Goal: Task Accomplishment & Management: Complete application form

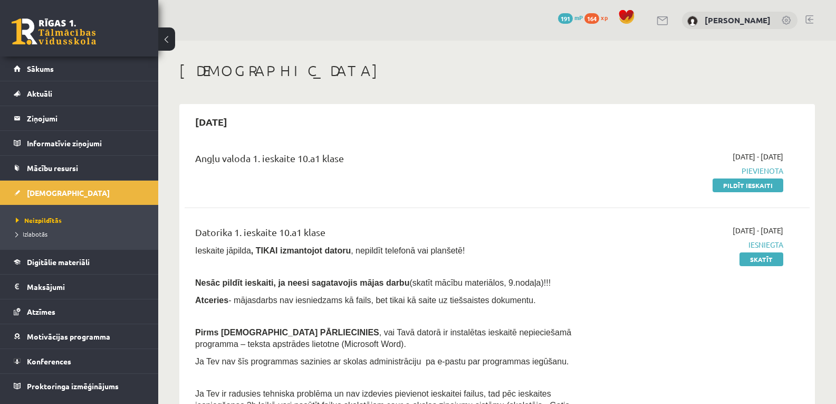
drag, startPoint x: 739, startPoint y: 182, endPoint x: 467, endPoint y: 54, distance: 300.5
click at [739, 182] on link "Pildīt ieskaiti" at bounding box center [748, 185] width 71 height 14
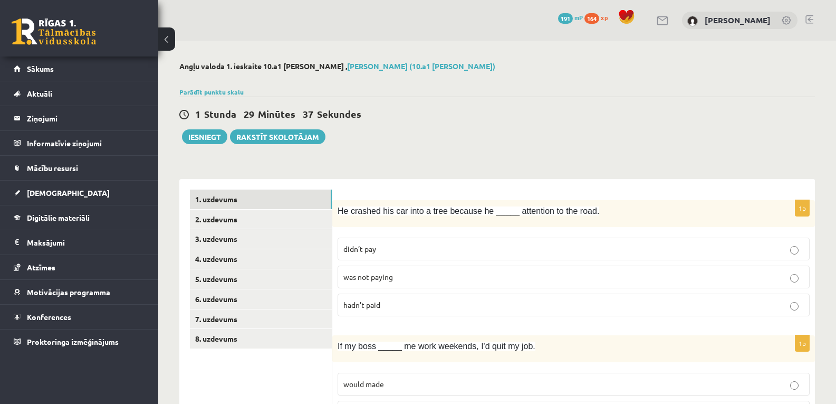
click at [475, 253] on p "didn’t pay" at bounding box center [574, 248] width 461 height 11
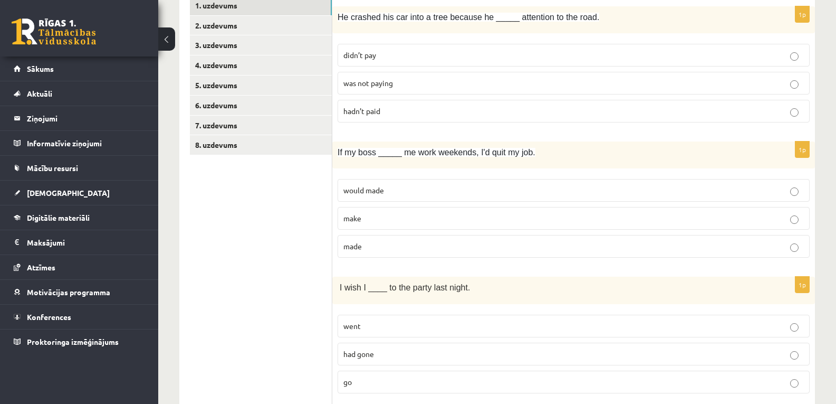
scroll to position [210, 0]
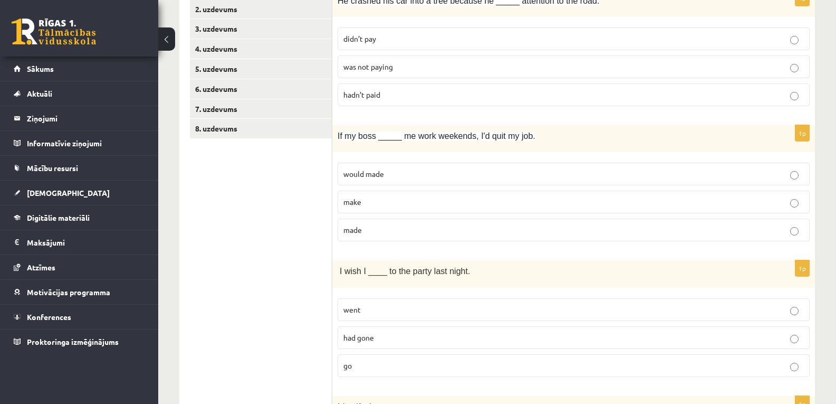
click at [512, 195] on label "make" at bounding box center [574, 201] width 472 height 23
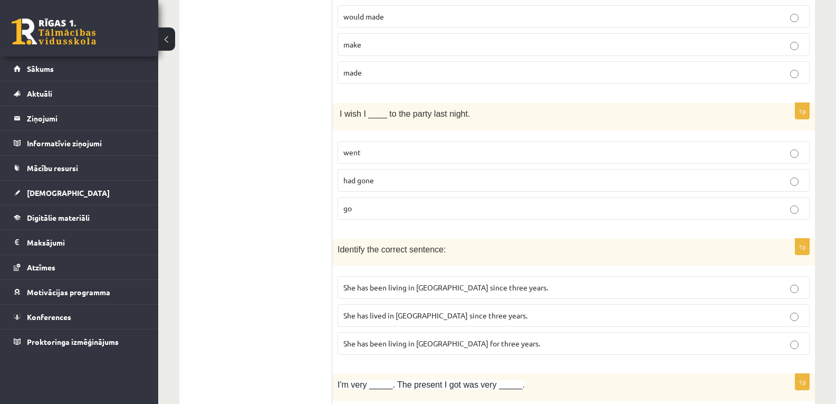
scroll to position [384, 0]
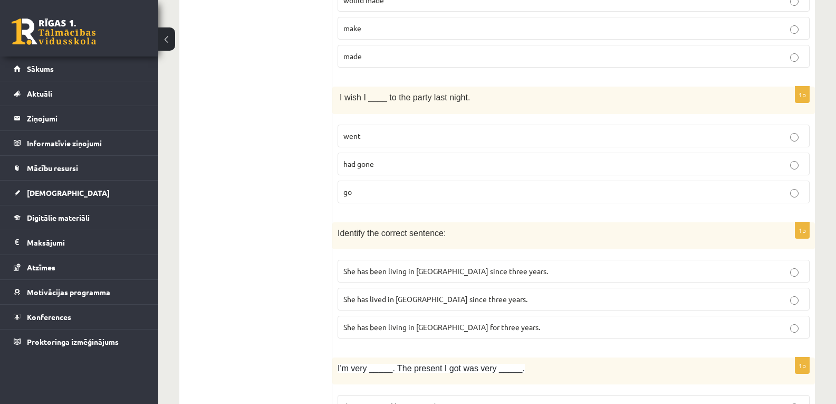
click at [529, 166] on p "had gone" at bounding box center [574, 163] width 461 height 11
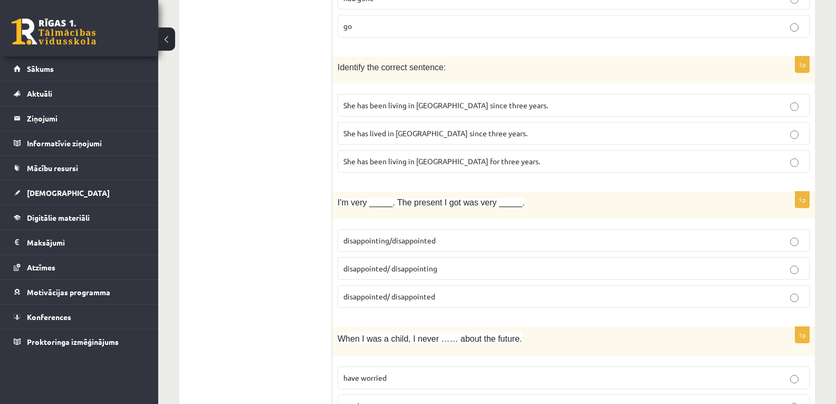
scroll to position [561, 0]
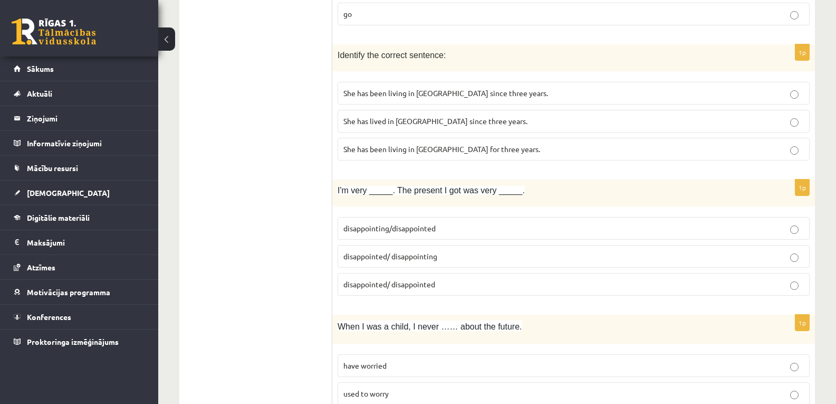
click at [550, 151] on p "She has been living in Paris for three years." at bounding box center [574, 149] width 461 height 11
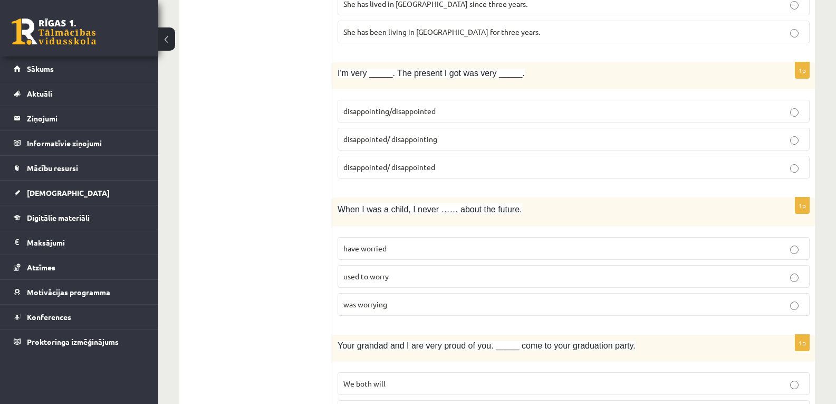
scroll to position [699, 0]
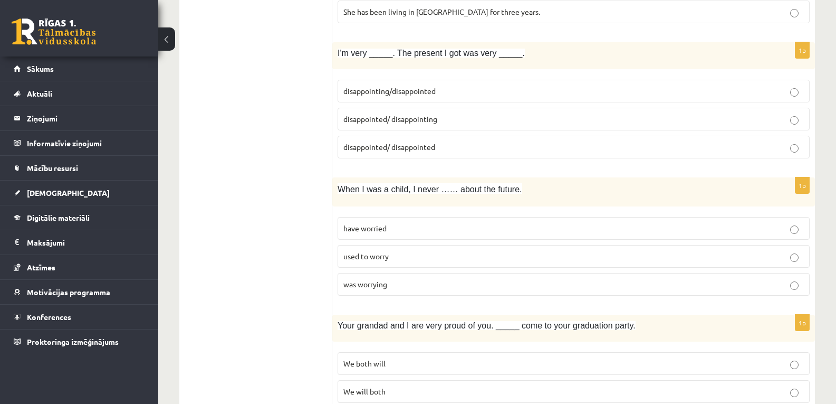
click at [646, 120] on p "disappointed/ disappointing" at bounding box center [574, 118] width 461 height 11
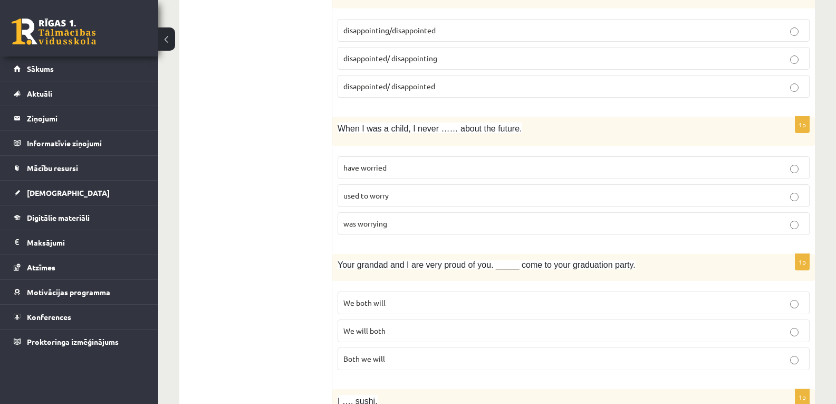
scroll to position [763, 0]
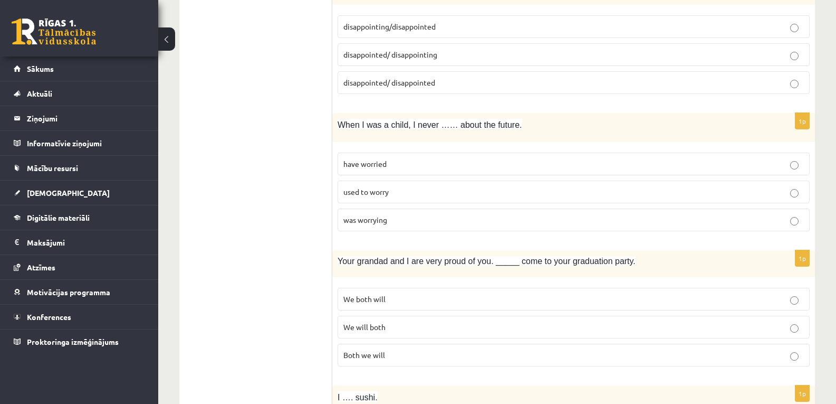
click at [510, 197] on p "used to worry" at bounding box center [574, 191] width 461 height 11
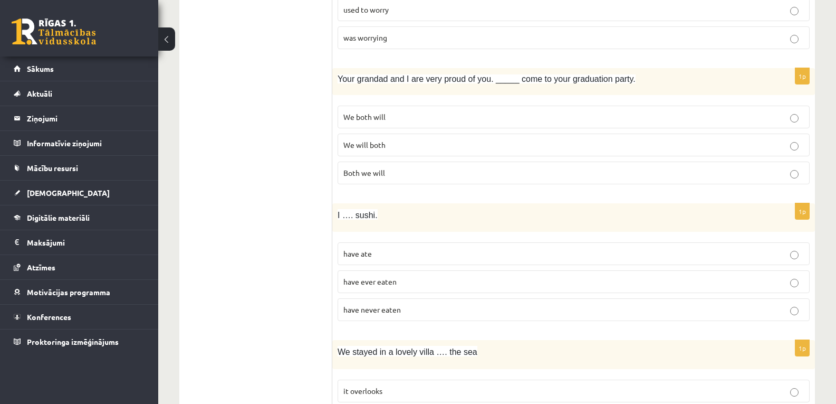
scroll to position [957, 0]
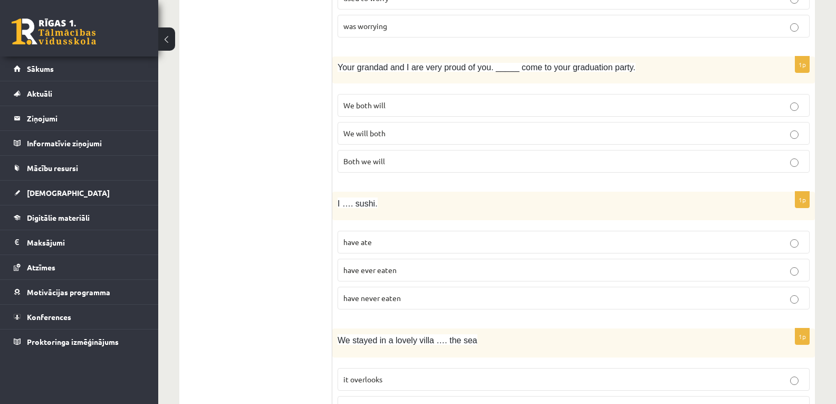
click at [586, 145] on label "We will both" at bounding box center [574, 133] width 472 height 23
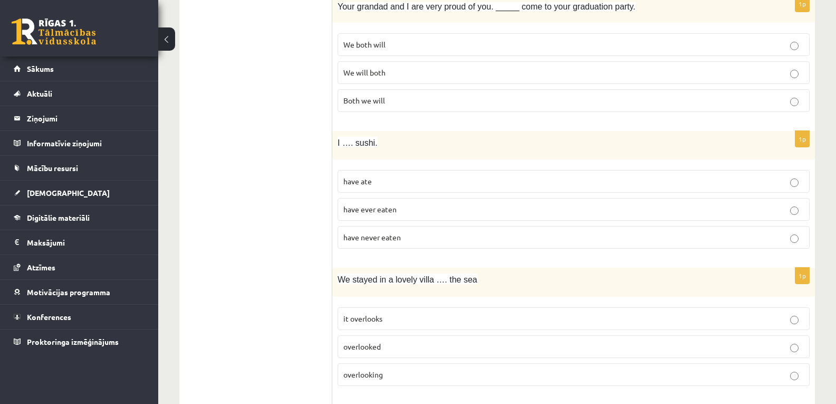
scroll to position [1022, 0]
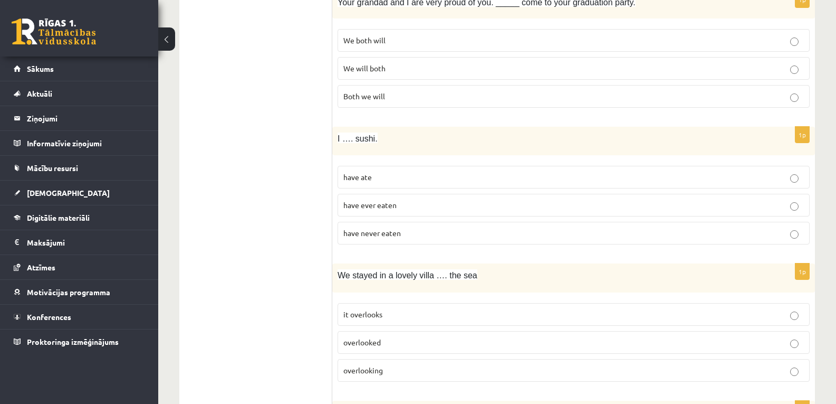
click at [640, 241] on label "have never eaten" at bounding box center [574, 233] width 472 height 23
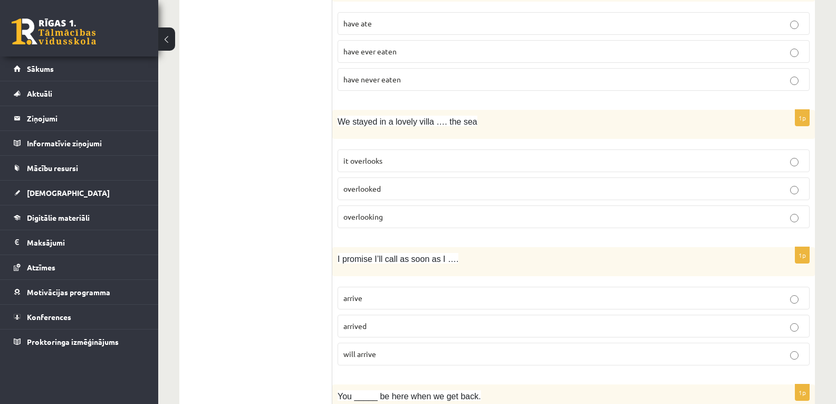
scroll to position [1179, 0]
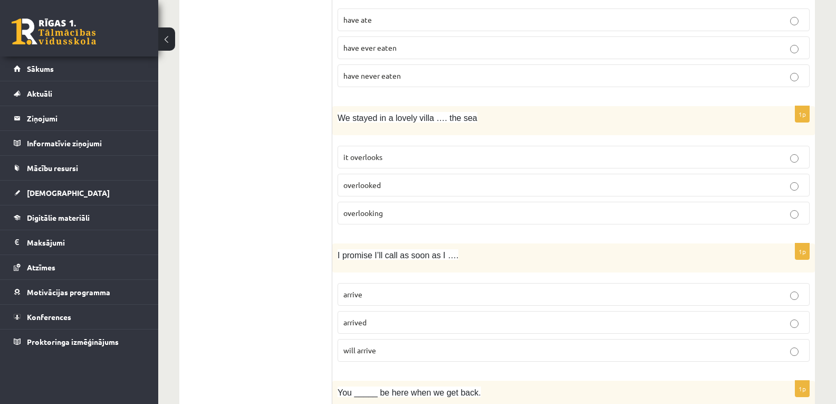
click at [504, 163] on p "it overlooks" at bounding box center [574, 156] width 461 height 11
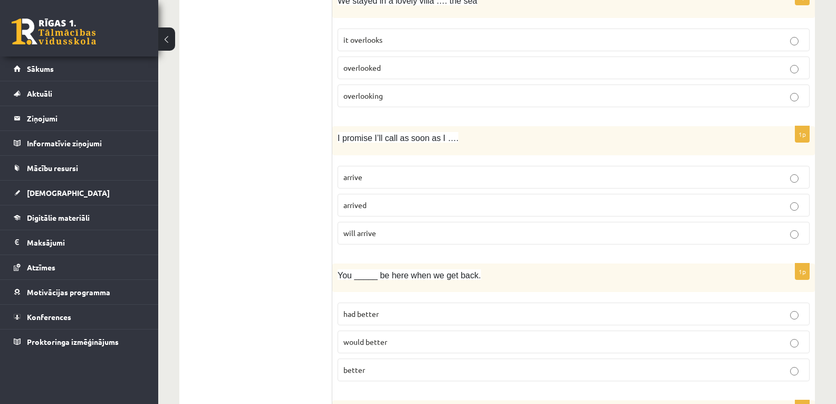
scroll to position [1304, 0]
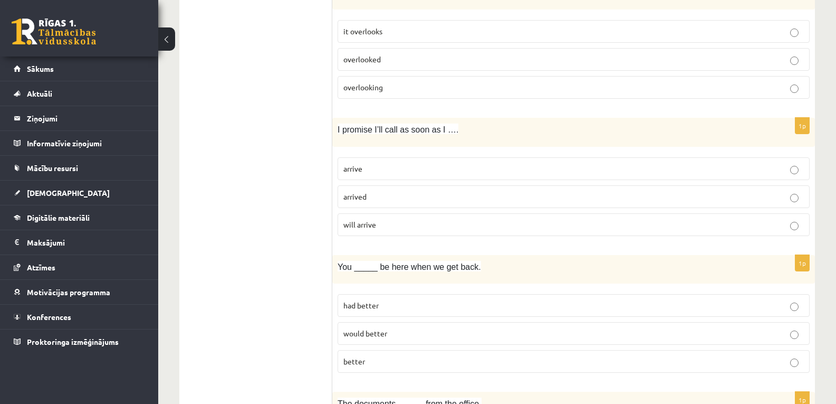
click at [502, 169] on p "arrive" at bounding box center [574, 168] width 461 height 11
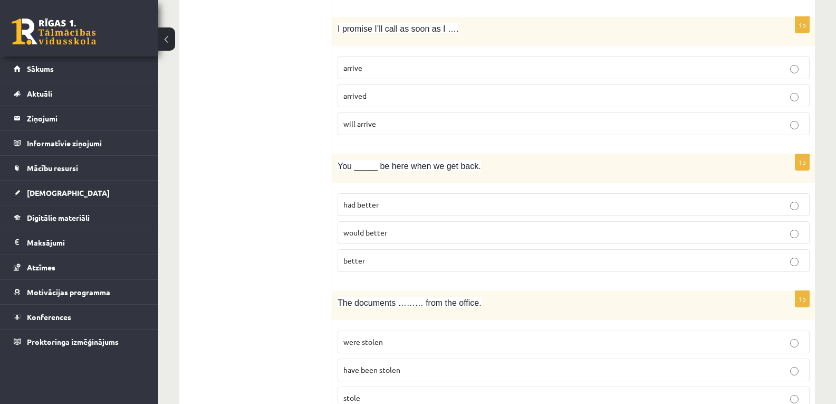
scroll to position [1409, 0]
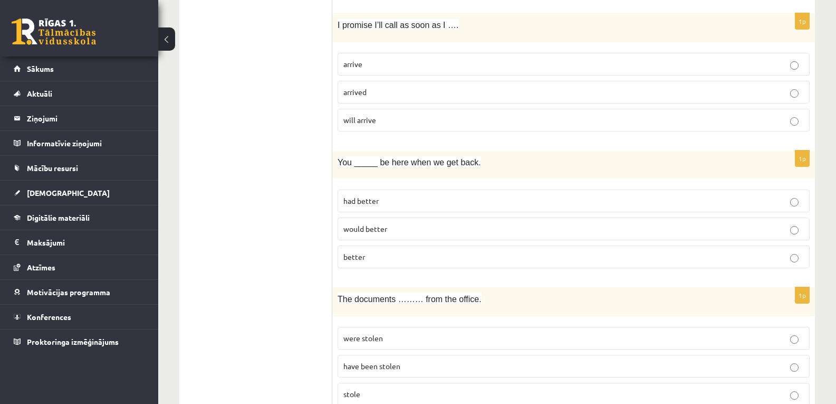
click at [563, 264] on label "better" at bounding box center [574, 256] width 472 height 23
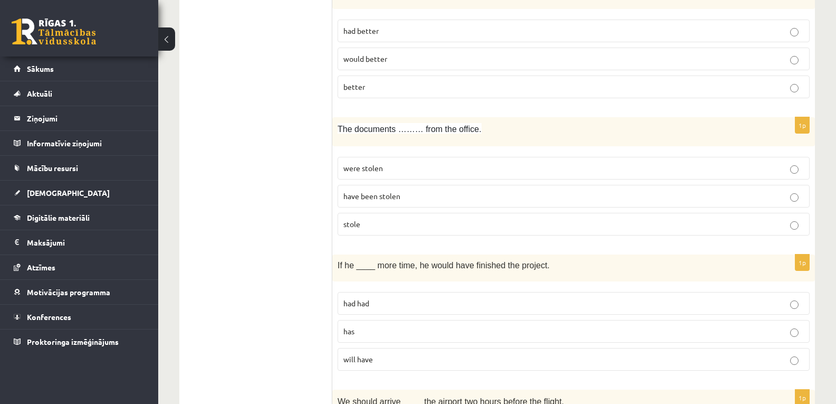
scroll to position [1627, 0]
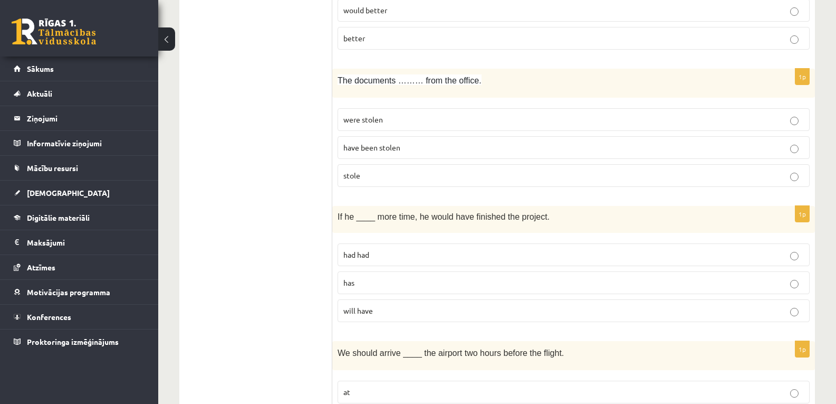
click at [602, 143] on p "have been stolen" at bounding box center [574, 147] width 461 height 11
click at [601, 126] on label "were stolen" at bounding box center [574, 119] width 472 height 23
click at [578, 153] on p "have been stolen" at bounding box center [574, 147] width 461 height 11
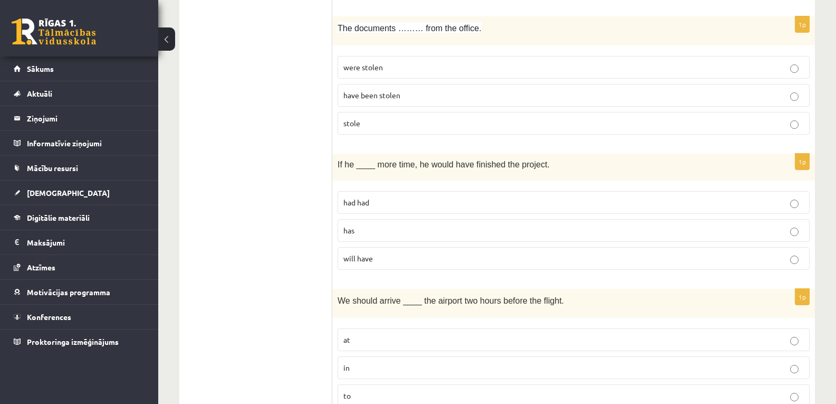
scroll to position [1700, 0]
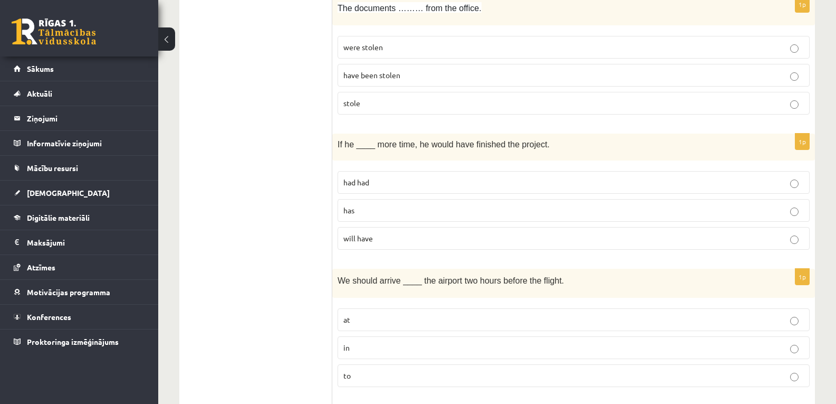
click at [555, 185] on p "had had" at bounding box center [574, 182] width 461 height 11
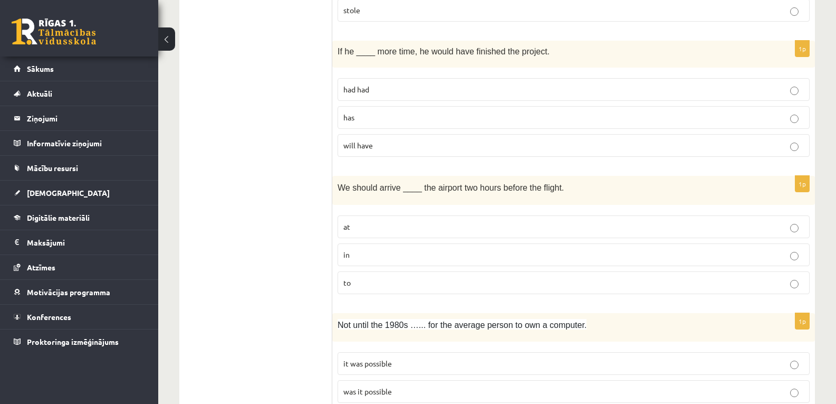
scroll to position [1801, 0]
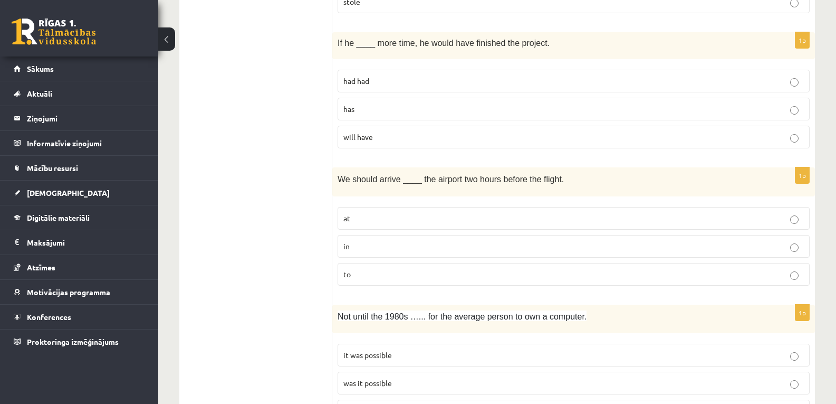
click at [640, 220] on p "at" at bounding box center [574, 218] width 461 height 11
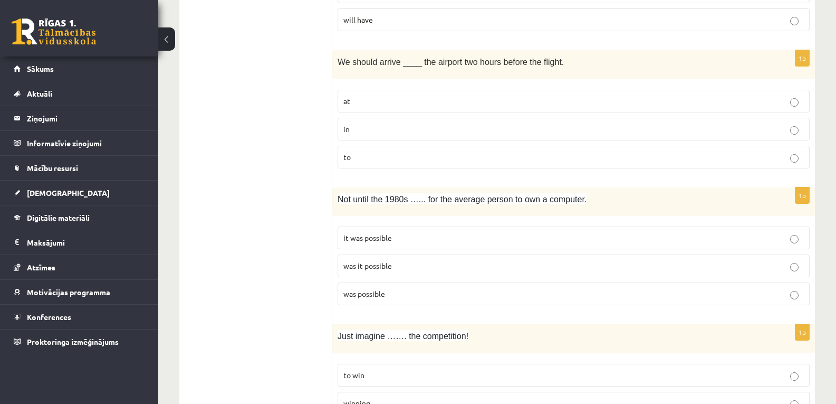
scroll to position [1922, 0]
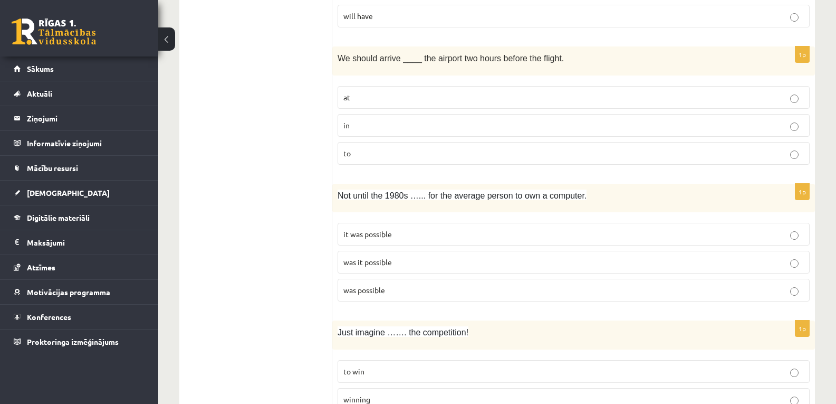
click at [643, 297] on label "was possible" at bounding box center [574, 290] width 472 height 23
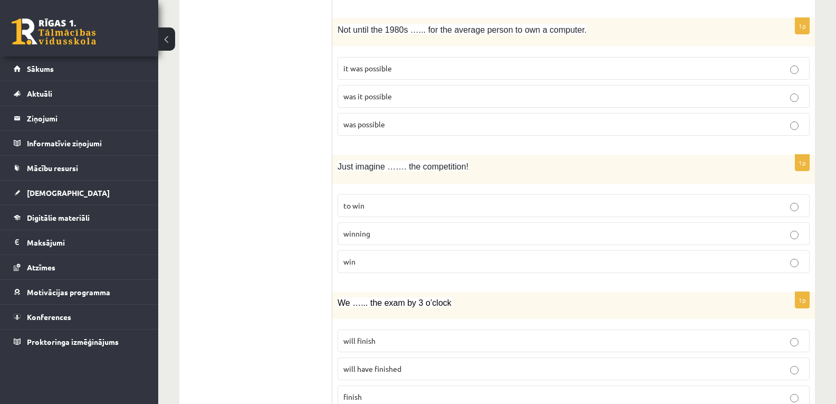
scroll to position [2092, 0]
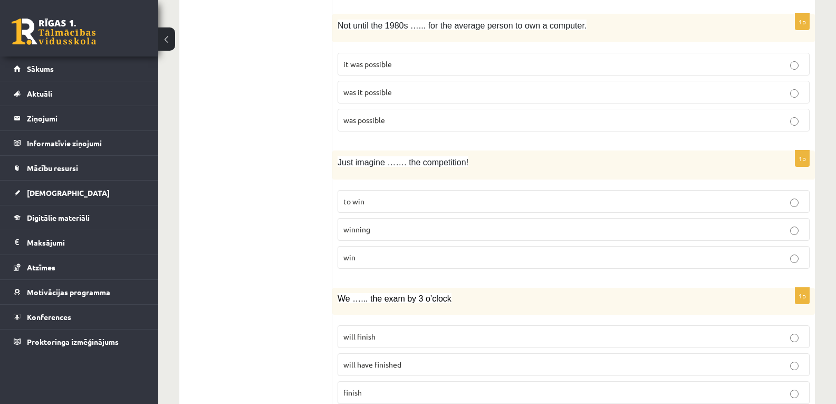
click at [616, 206] on p "to win" at bounding box center [574, 201] width 461 height 11
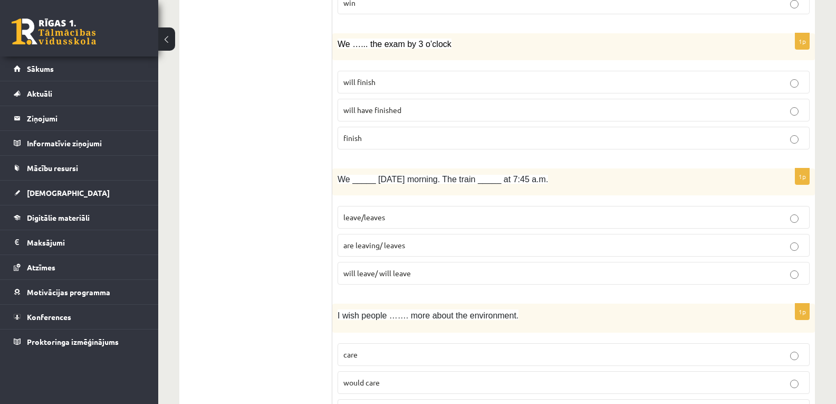
scroll to position [2358, 0]
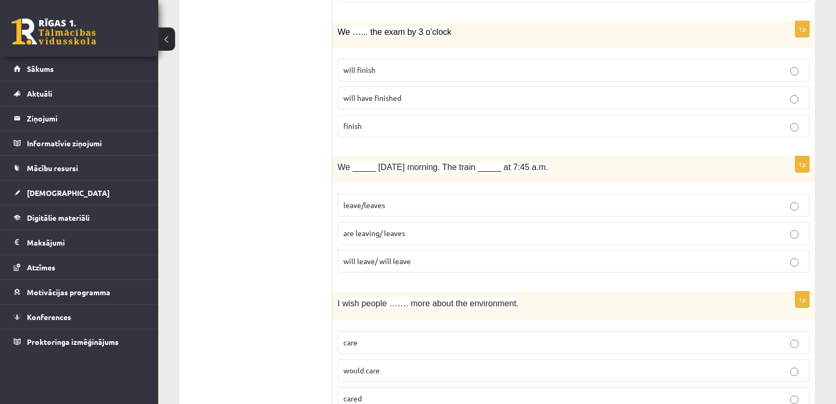
click at [471, 72] on p "will finish" at bounding box center [574, 69] width 461 height 11
click at [424, 234] on p "are leaving/ leaves" at bounding box center [574, 232] width 461 height 11
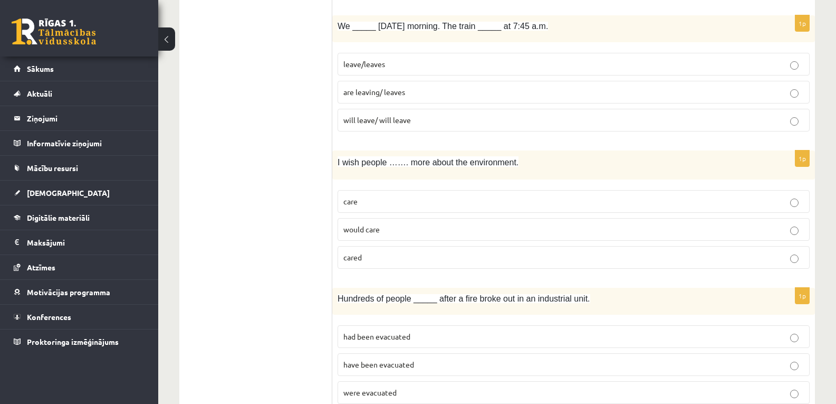
scroll to position [2503, 0]
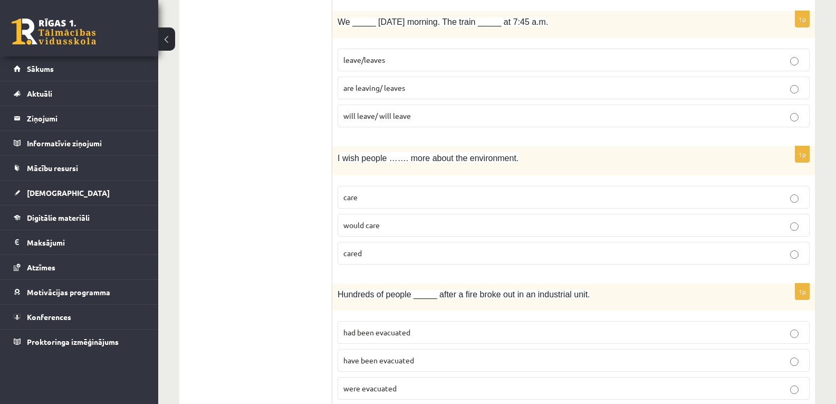
click at [470, 254] on p "cared" at bounding box center [574, 252] width 461 height 11
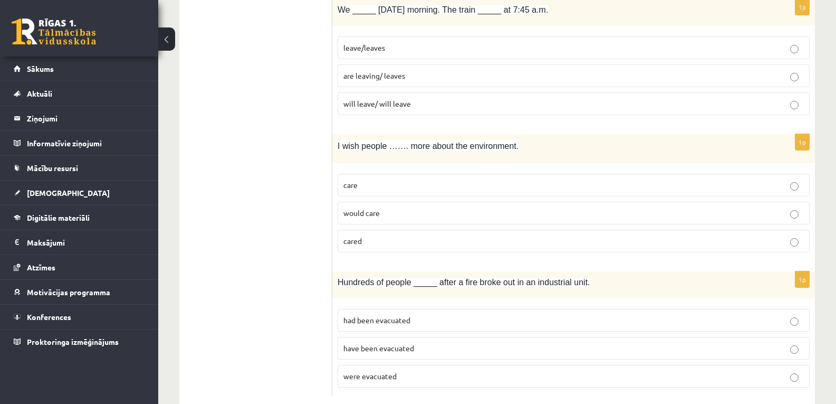
scroll to position [2540, 0]
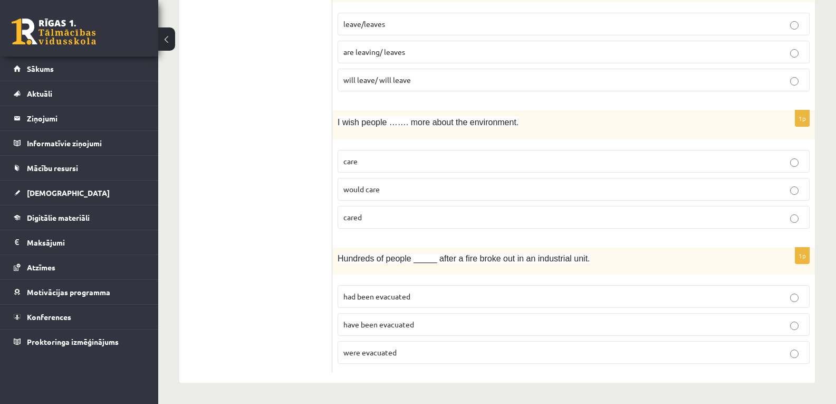
click at [567, 350] on p "were evacuated" at bounding box center [574, 352] width 461 height 11
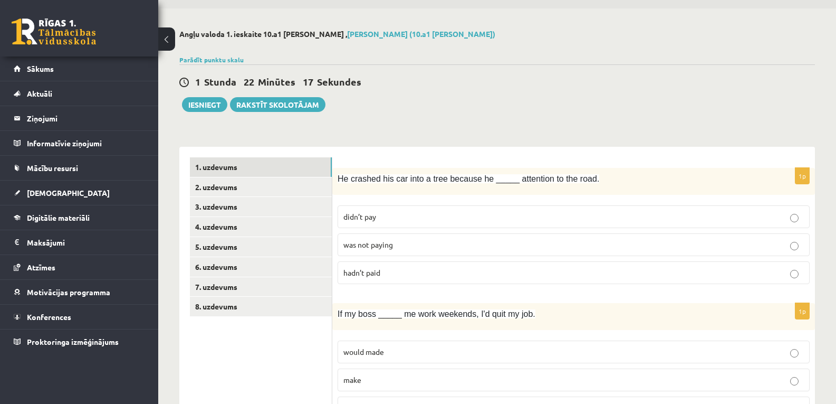
scroll to position [0, 0]
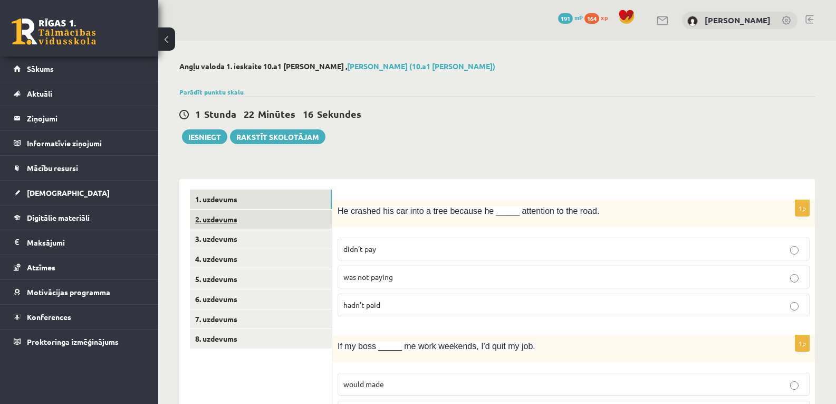
click at [231, 219] on link "2. uzdevums" at bounding box center [261, 219] width 142 height 20
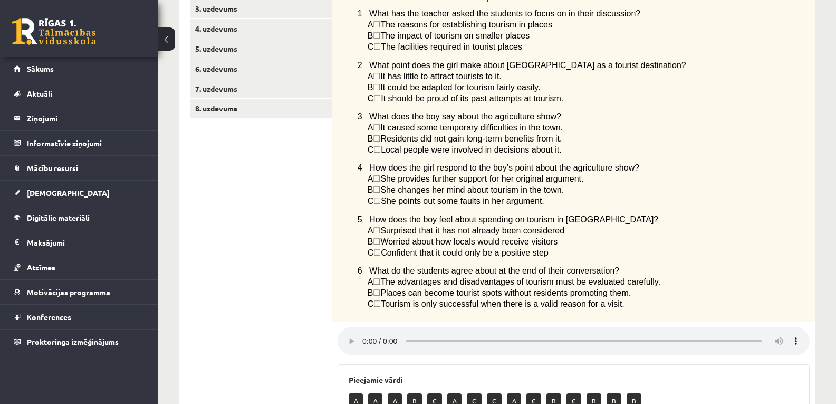
scroll to position [222, 0]
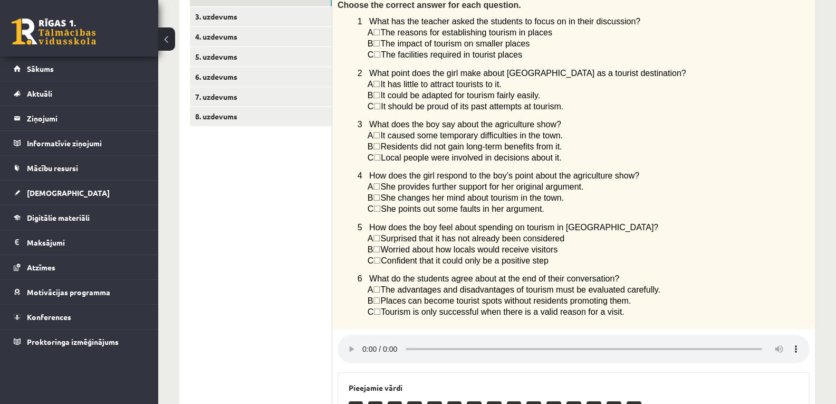
click at [652, 107] on p "C ☐  It should be proud of its past attempts at tourism." at bounding box center [562, 106] width 389 height 11
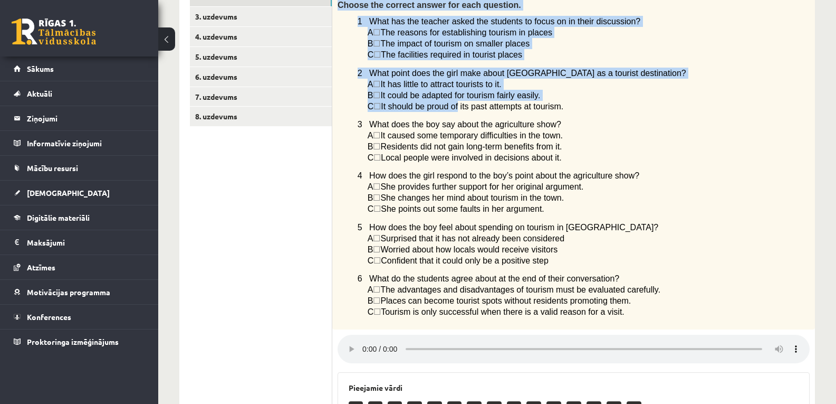
scroll to position [220, 0]
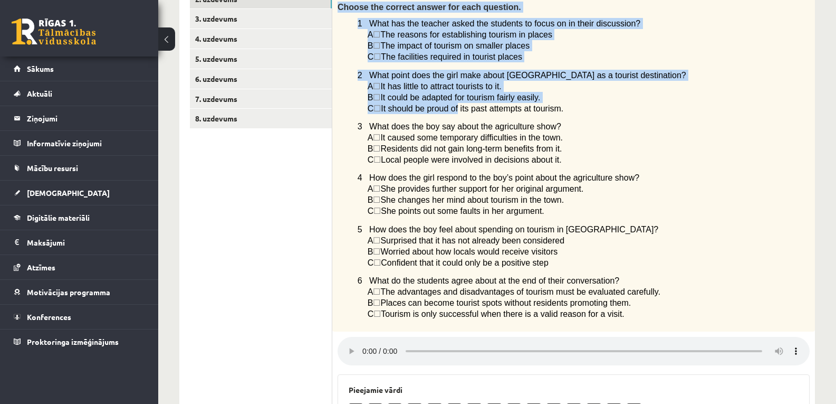
drag, startPoint x: 338, startPoint y: 4, endPoint x: 640, endPoint y: 318, distance: 435.5
click at [640, 318] on div "Listen to two students discussing tourism in their town. Choose the correct ans…" at bounding box center [573, 155] width 483 height 351
copy div "Choose the correct answer for each question. 1 What has the teacher asked the s…"
click at [652, 214] on p "C ☐  She points out some faults in her argument." at bounding box center [562, 210] width 389 height 11
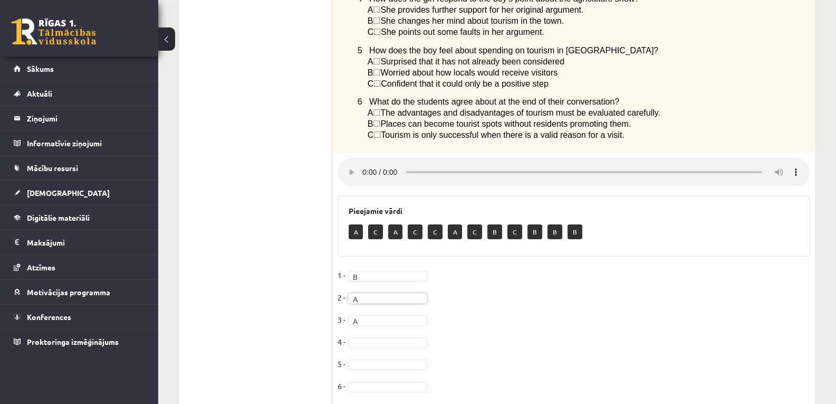
scroll to position [400, 0]
click at [836, 209] on div "**********" at bounding box center [497, 38] width 678 height 795
click at [835, 214] on div "**********" at bounding box center [497, 38] width 678 height 795
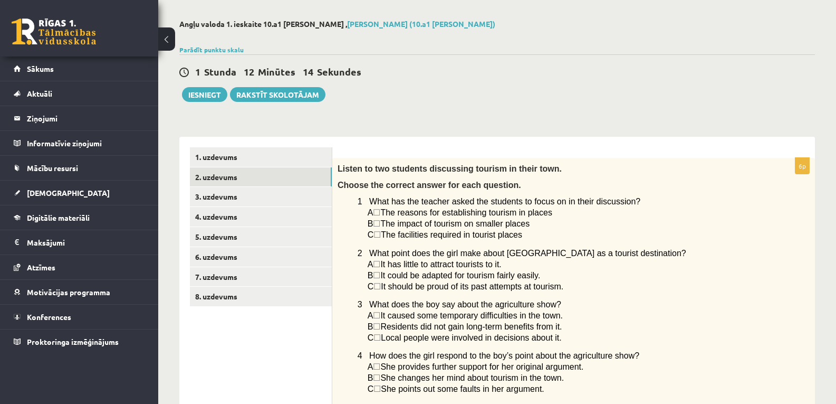
scroll to position [40, 0]
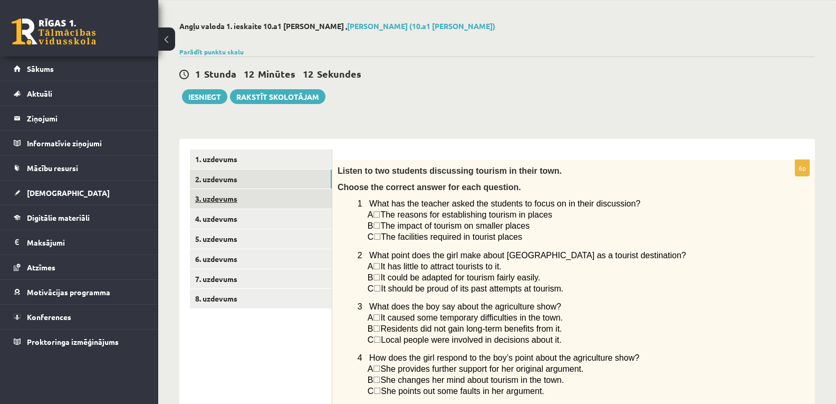
click at [212, 199] on link "3. uzdevums" at bounding box center [261, 199] width 142 height 20
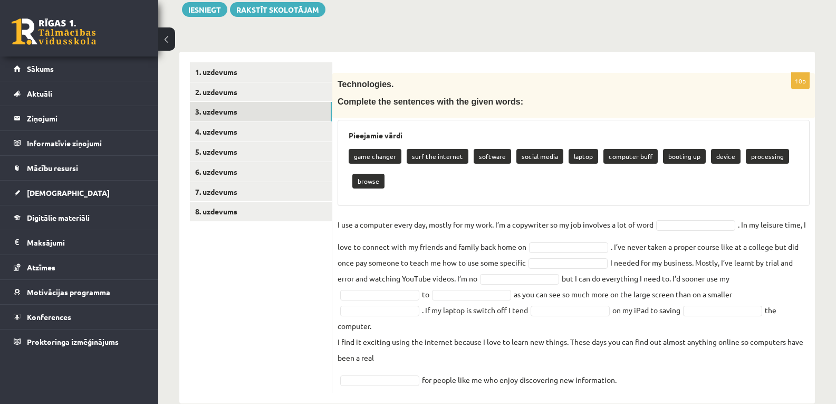
scroll to position [148, 0]
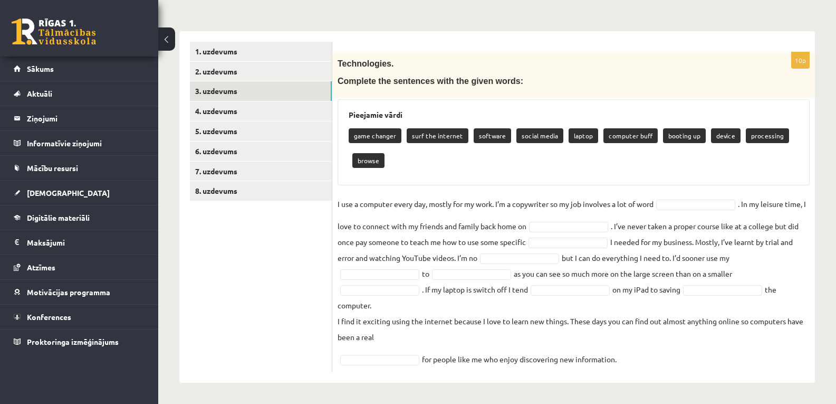
drag, startPoint x: 336, startPoint y: 79, endPoint x: 675, endPoint y: 363, distance: 442.4
click at [675, 363] on div "10p Technologies. Complete the sentences with the given words: Pieejamie vārdi …" at bounding box center [573, 212] width 483 height 320
copy div "Complete the sentences with the given words: Pieejamie vārdi game changer surf …"
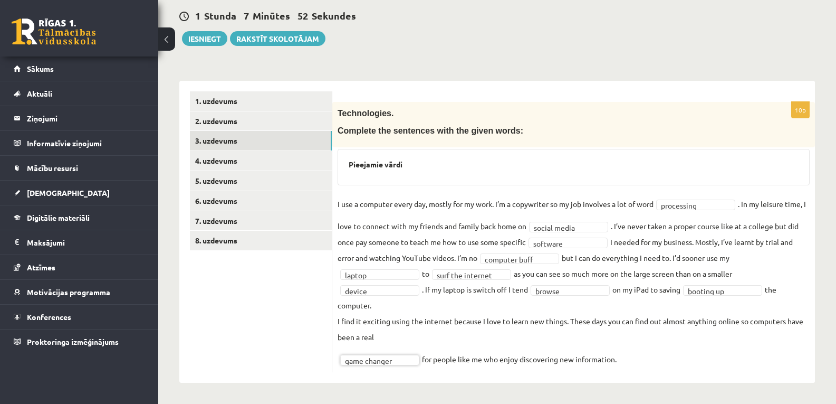
scroll to position [99, 0]
click at [220, 160] on link "4. uzdevums" at bounding box center [261, 161] width 142 height 20
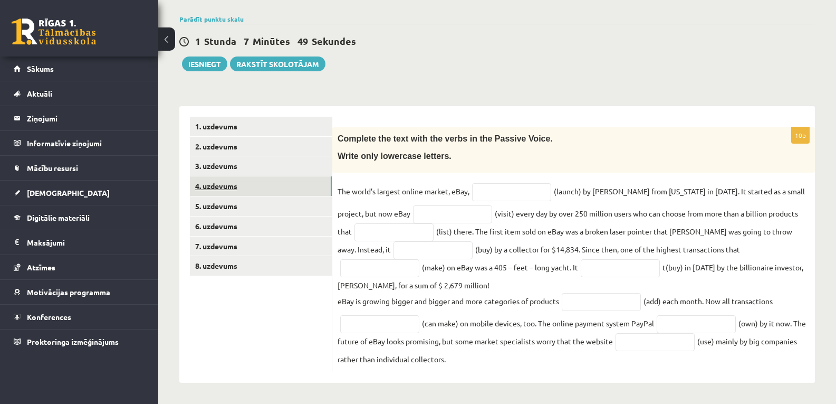
scroll to position [75, 0]
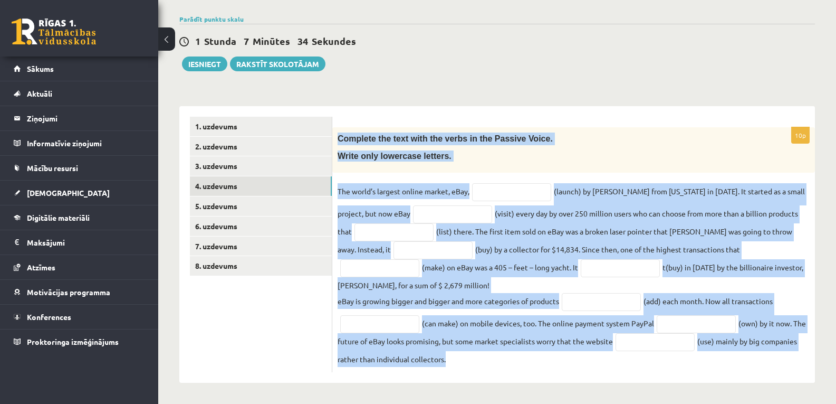
drag, startPoint x: 338, startPoint y: 133, endPoint x: 759, endPoint y: 360, distance: 478.6
click at [759, 360] on div "10p Complete the text with the verbs in the Passive Voice. Write only lowercase…" at bounding box center [573, 249] width 483 height 245
copy div "Complete the text with the verbs in the Passive Voice. Write only lowercase let…"
click at [482, 185] on input "text" at bounding box center [511, 192] width 79 height 18
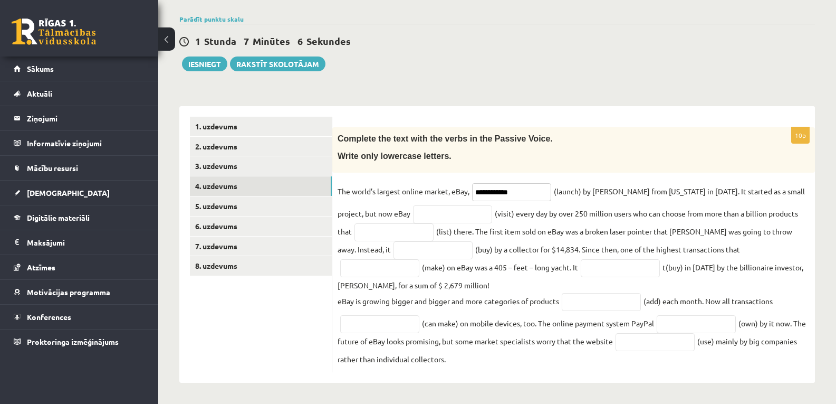
type input "**********"
click at [425, 211] on input "text" at bounding box center [452, 214] width 79 height 18
type input "**********"
click at [373, 235] on input "text" at bounding box center [394, 232] width 79 height 18
type input "**********"
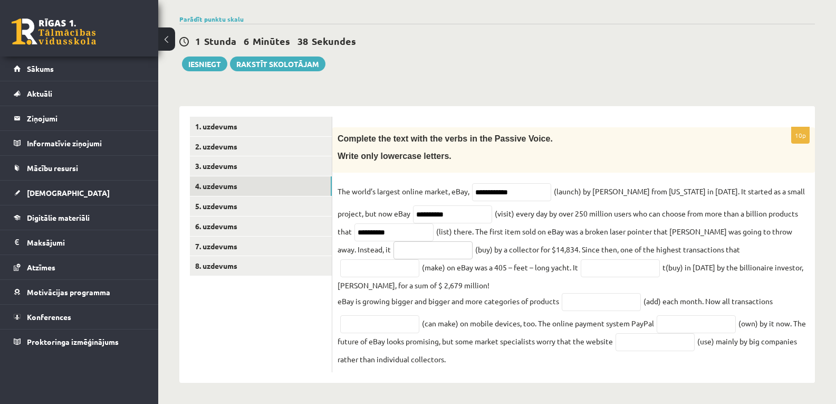
click at [422, 251] on input "text" at bounding box center [433, 250] width 79 height 18
type input "**********"
click at [420, 259] on input "text" at bounding box center [379, 268] width 79 height 18
type input "********"
click at [581, 268] on input "text" at bounding box center [620, 268] width 79 height 18
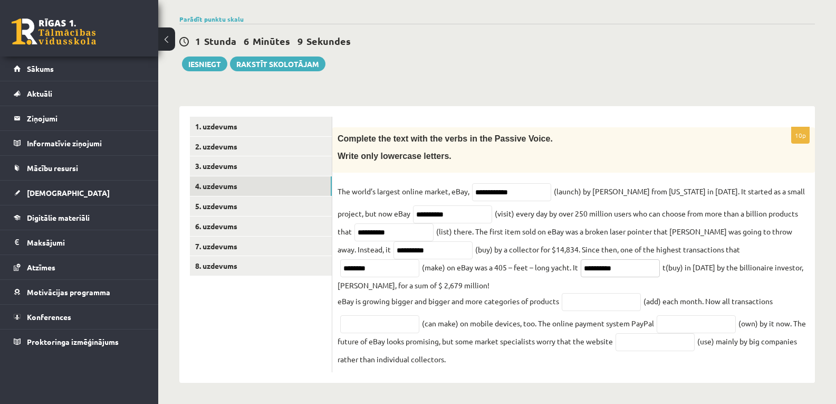
type input "**********"
click at [594, 306] on input "text" at bounding box center [601, 302] width 79 height 18
type input "*********"
click at [359, 329] on input "text" at bounding box center [379, 324] width 79 height 18
type input "**********"
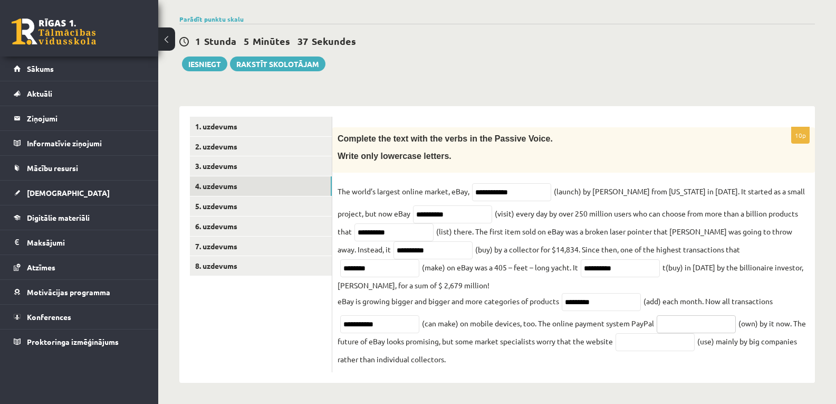
click at [688, 320] on input "text" at bounding box center [696, 324] width 79 height 18
type input "********"
click at [641, 345] on input "text" at bounding box center [655, 342] width 79 height 18
type input "*******"
click at [211, 199] on link "5. uzdevums" at bounding box center [261, 206] width 142 height 20
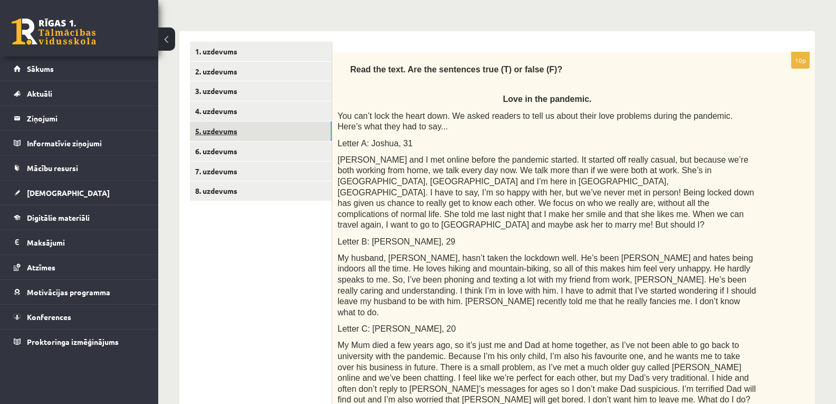
scroll to position [118, 0]
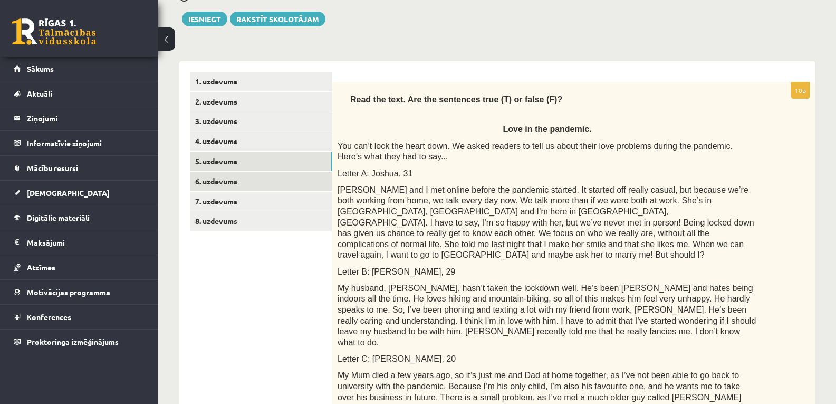
click at [216, 184] on link "6. uzdevums" at bounding box center [261, 181] width 142 height 20
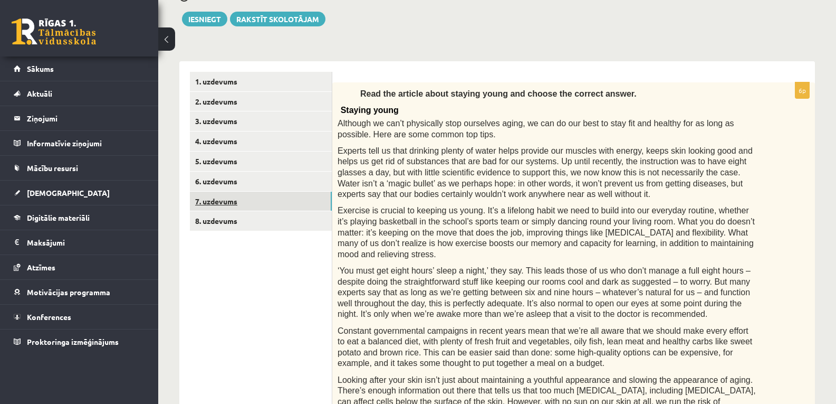
click at [208, 202] on link "7. uzdevums" at bounding box center [261, 202] width 142 height 20
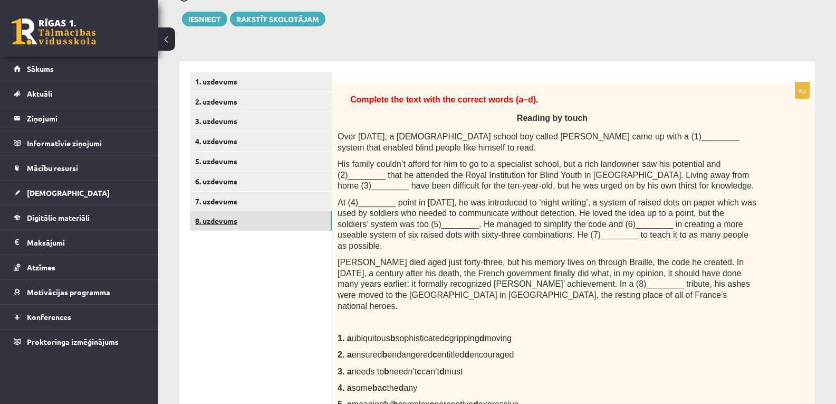
click at [232, 218] on link "8. uzdevums" at bounding box center [261, 221] width 142 height 20
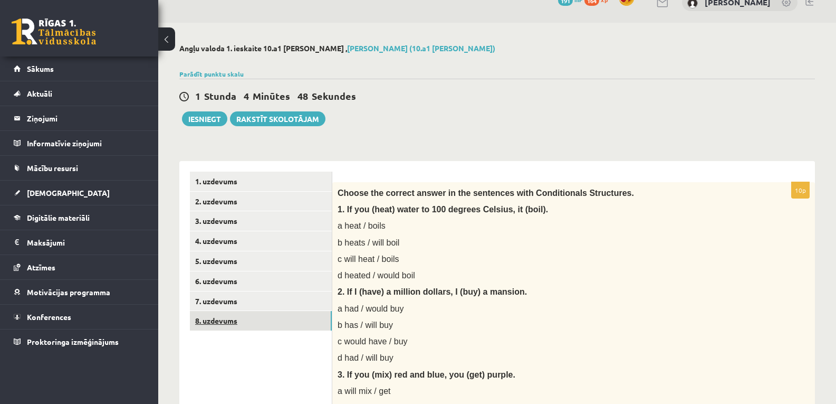
scroll to position [15, 0]
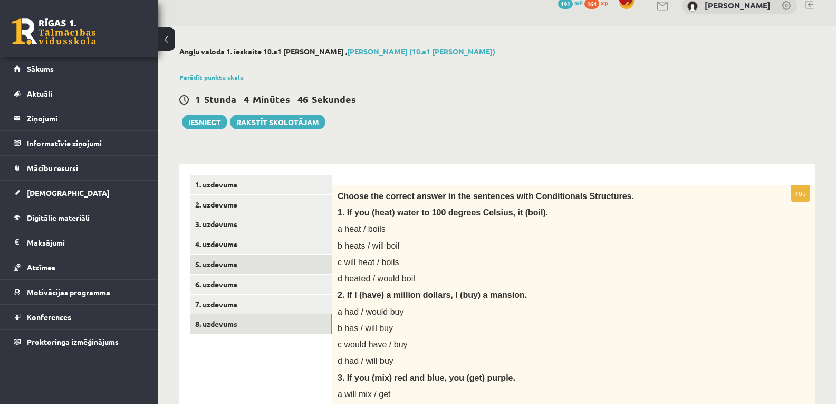
click at [216, 264] on link "5. uzdevums" at bounding box center [261, 264] width 142 height 20
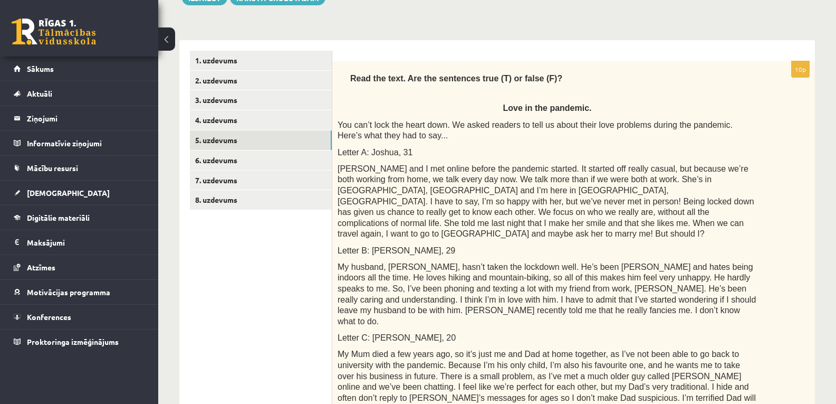
scroll to position [126, 0]
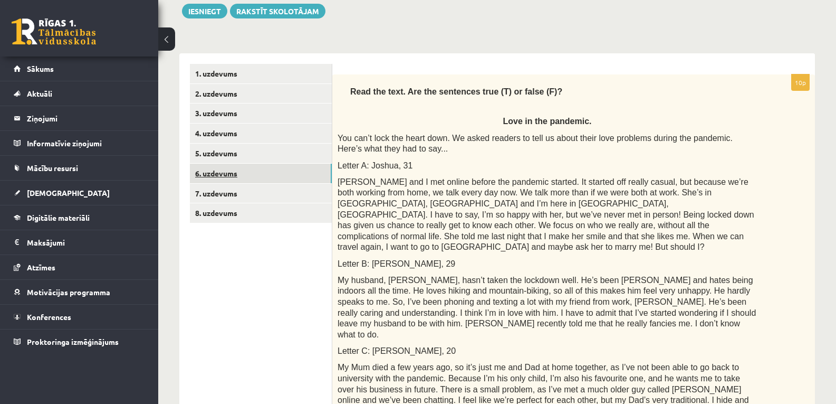
click at [219, 176] on link "6. uzdevums" at bounding box center [261, 174] width 142 height 20
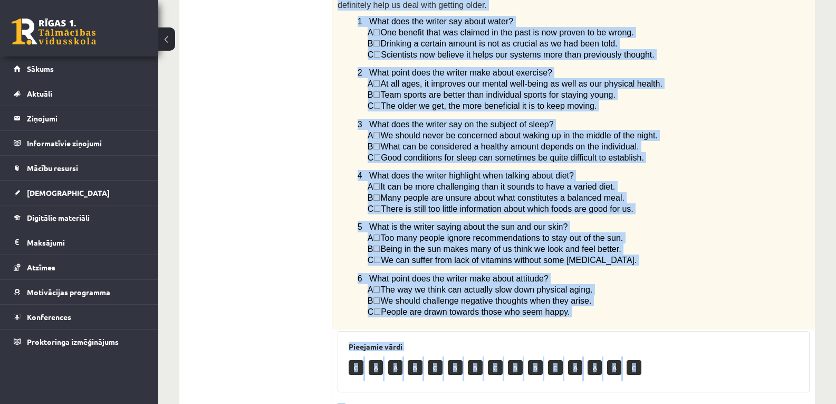
scroll to position [606, 0]
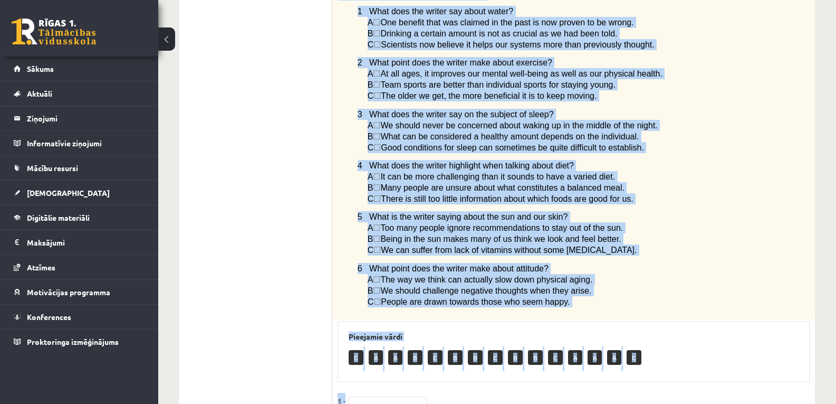
drag, startPoint x: 360, startPoint y: 97, endPoint x: 708, endPoint y: 289, distance: 397.3
copy div "Read the article about staying young and choose the correct answer. Staying you…"
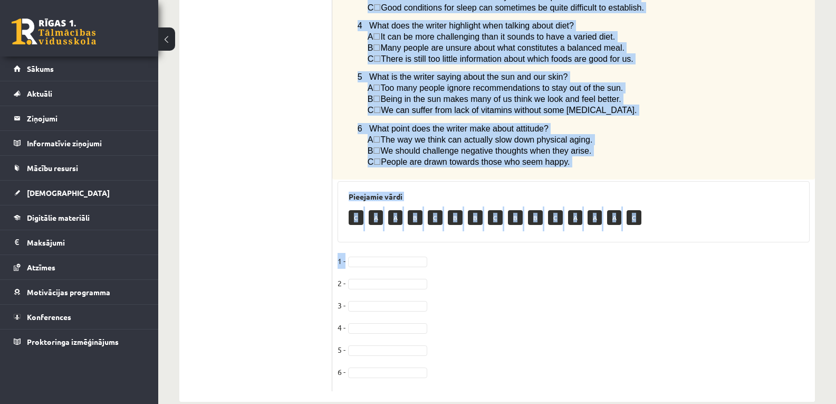
scroll to position [747, 0]
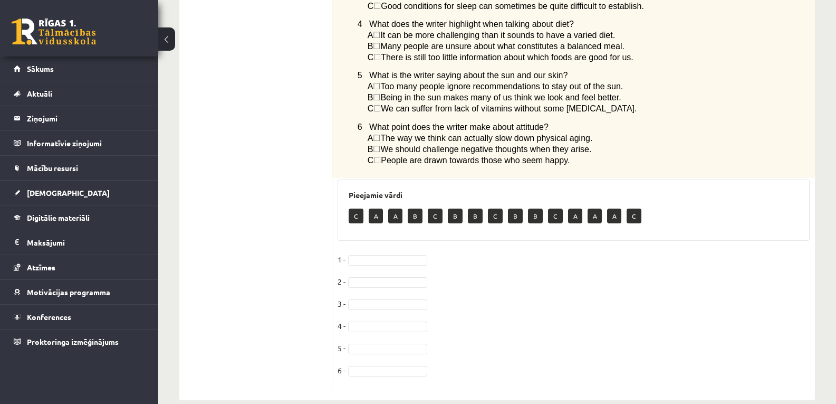
click at [566, 286] on fieldset "1 - 2 - 3 - 4 - 5 - 6 -" at bounding box center [574, 317] width 472 height 133
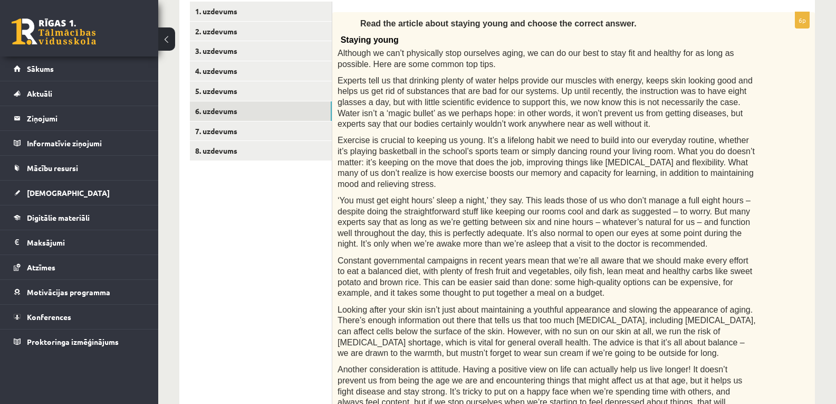
scroll to position [186, 0]
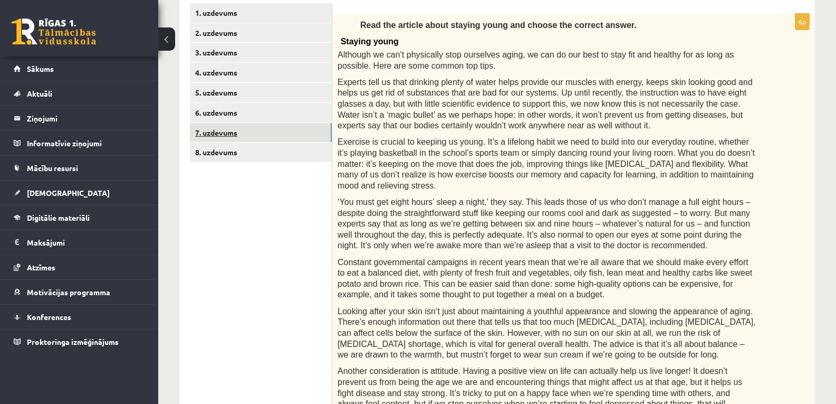
click at [212, 128] on link "7. uzdevums" at bounding box center [261, 133] width 142 height 20
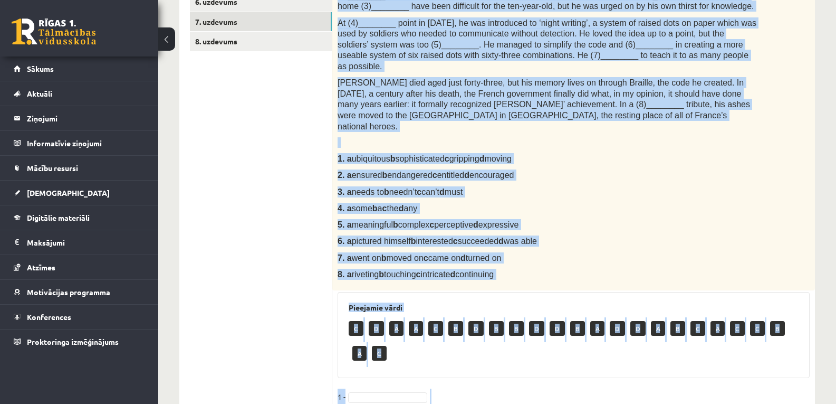
scroll to position [315, 0]
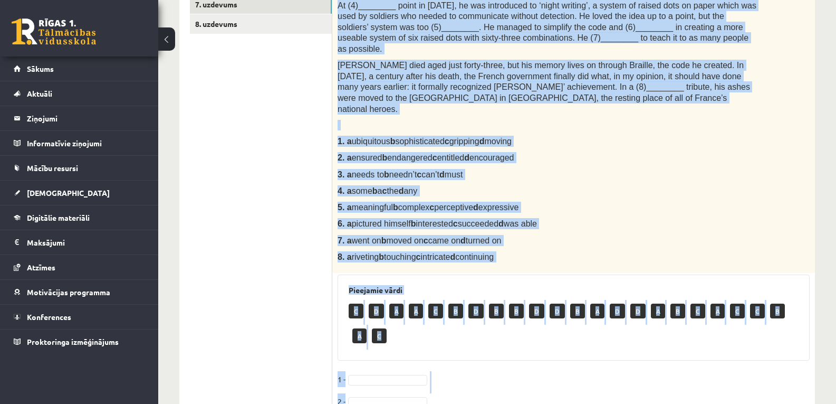
drag, startPoint x: 349, startPoint y: 69, endPoint x: 653, endPoint y: 234, distance: 346.6
click at [653, 234] on div "Complete the text with the correct words (a–d). Reading by touch Over 200 years…" at bounding box center [573, 78] width 483 height 387
copy div "Complete the text with the correct words (a–d). Reading by touch Over 200 years…"
click at [618, 251] on p "8. a riveting b touching c intricate d continuing" at bounding box center [548, 256] width 420 height 11
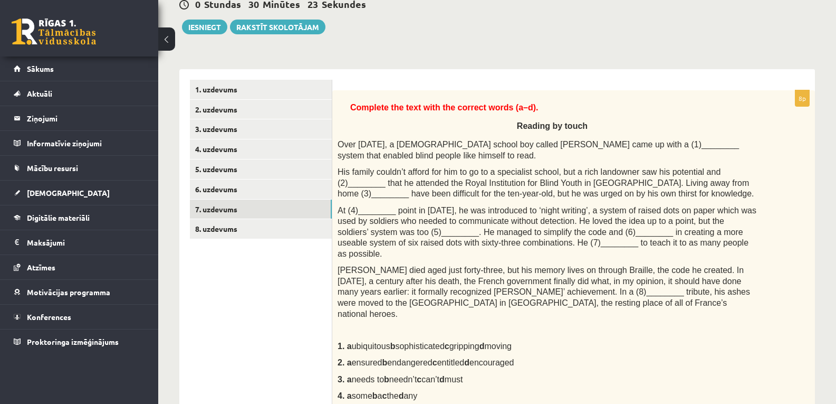
scroll to position [97, 0]
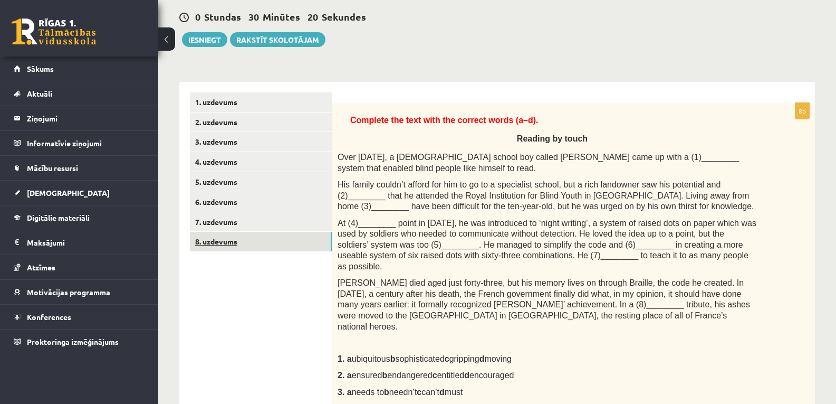
click at [213, 240] on link "8. uzdevums" at bounding box center [261, 242] width 142 height 20
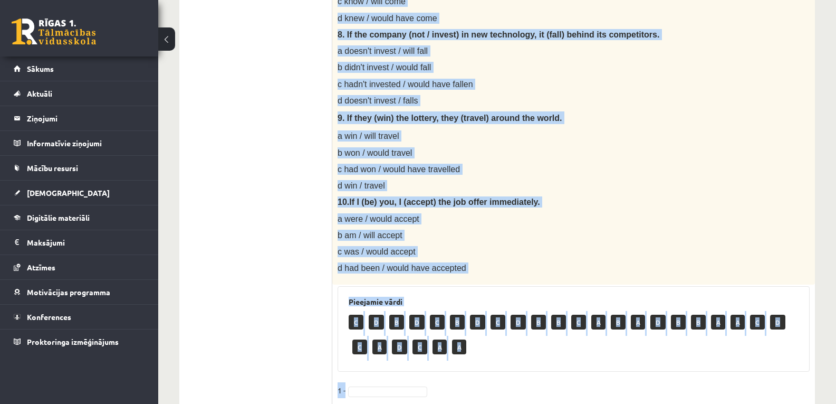
scroll to position [782, 0]
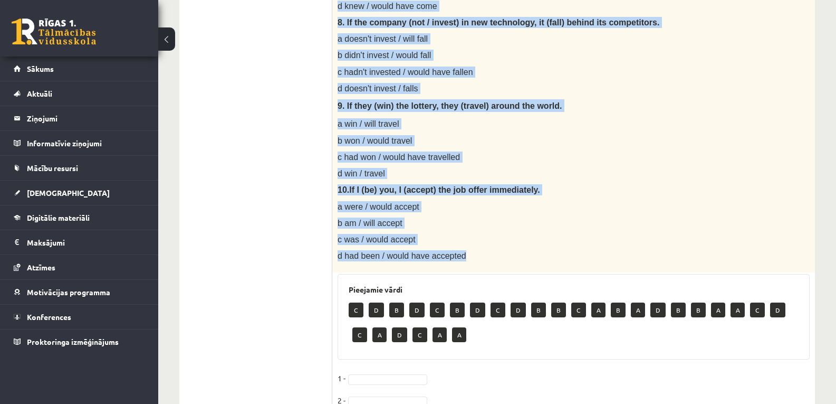
drag, startPoint x: 338, startPoint y: 114, endPoint x: 579, endPoint y: 258, distance: 280.9
copy div "Choose the correct answer in the sentences with Conditionals Structures. 1. If …"
click at [527, 169] on p "d win / travel" at bounding box center [548, 173] width 420 height 11
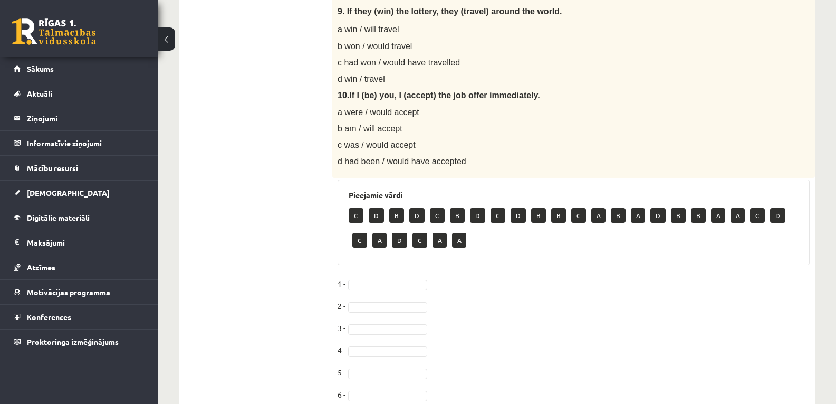
scroll to position [930, 0]
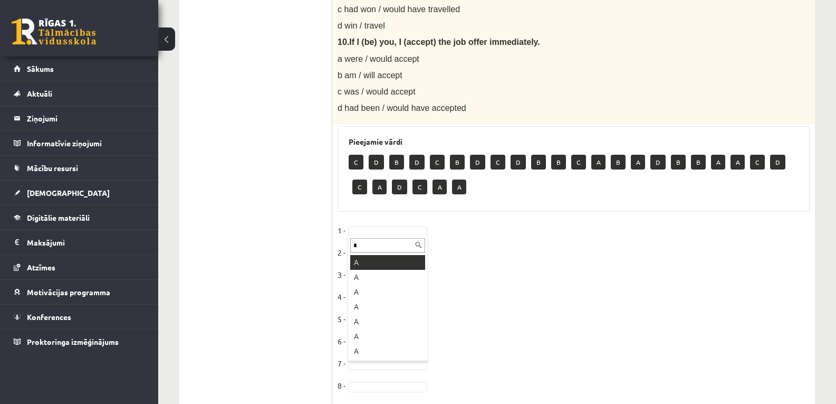
type input "*"
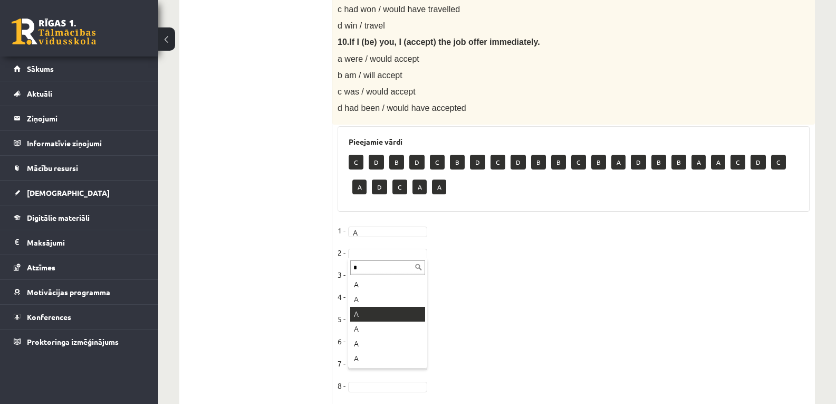
type input "*"
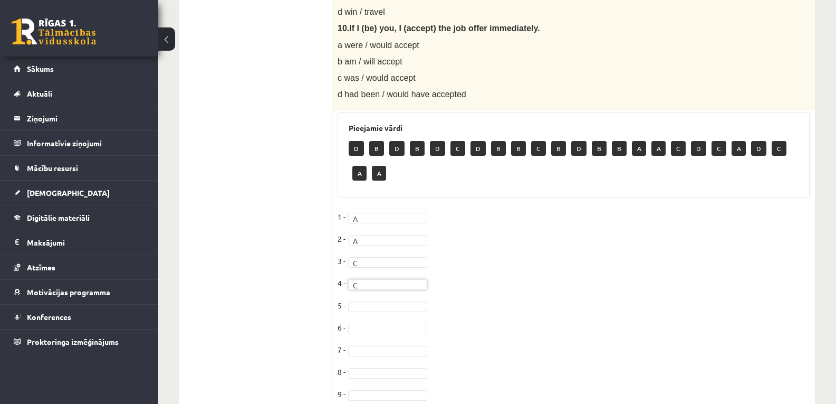
scroll to position [1007, 0]
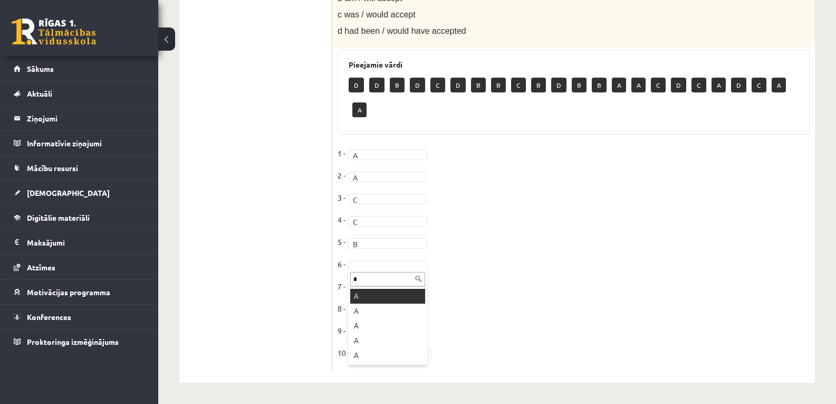
type input "*"
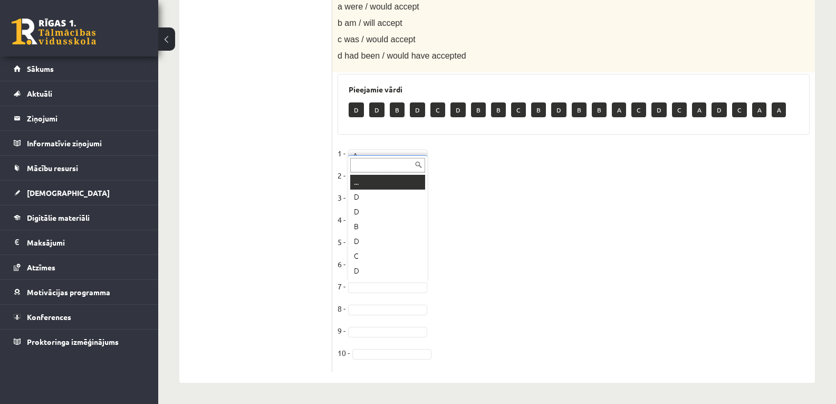
scroll to position [13, 0]
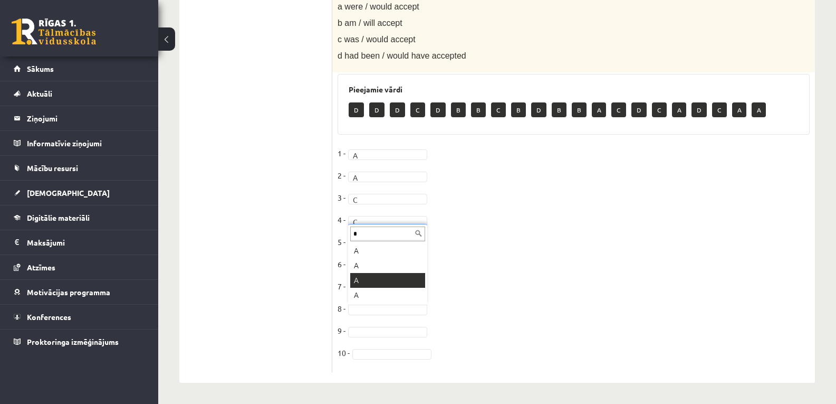
type input "*"
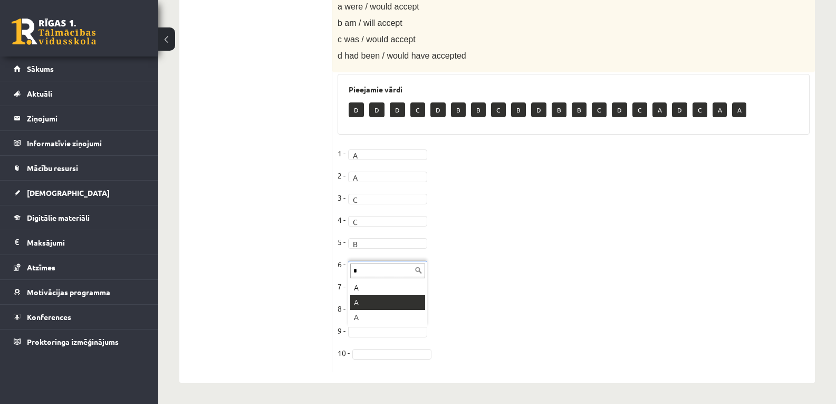
type input "*"
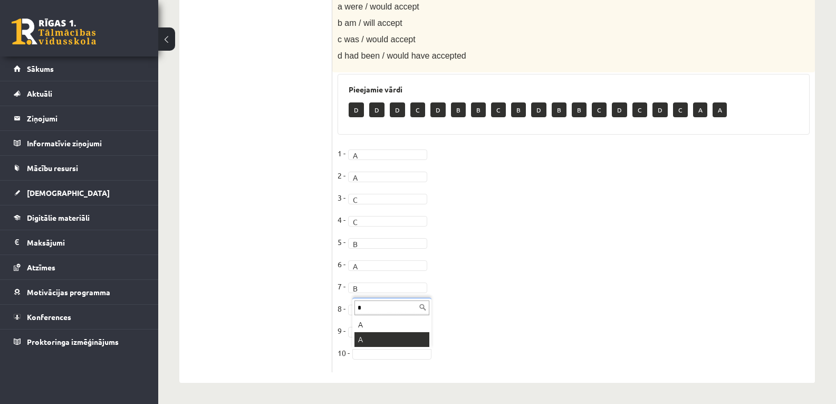
type input "*"
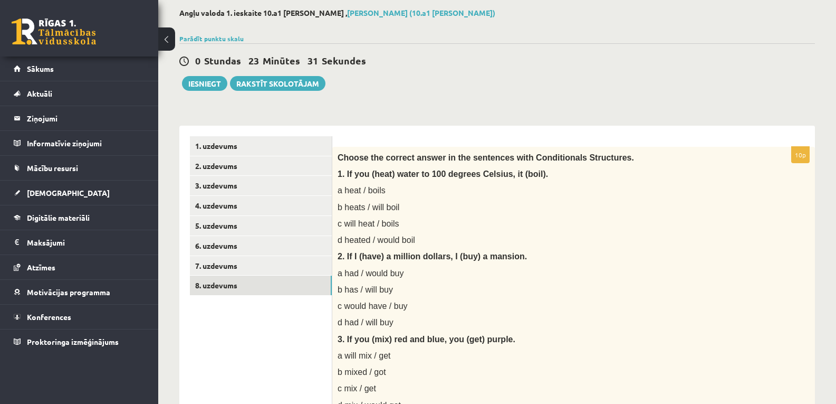
scroll to position [17, 0]
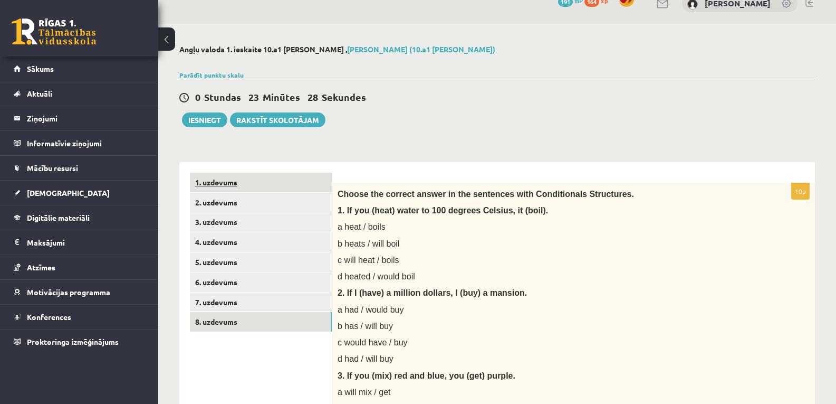
click at [269, 177] on link "1. uzdevums" at bounding box center [261, 183] width 142 height 20
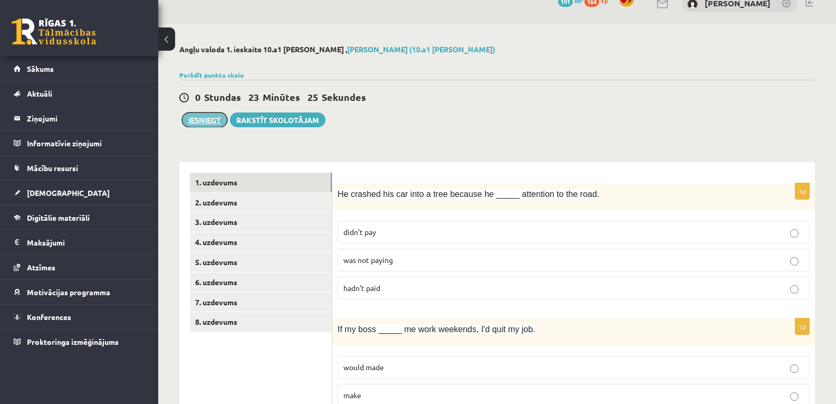
click at [205, 122] on button "Iesniegt" at bounding box center [204, 119] width 45 height 15
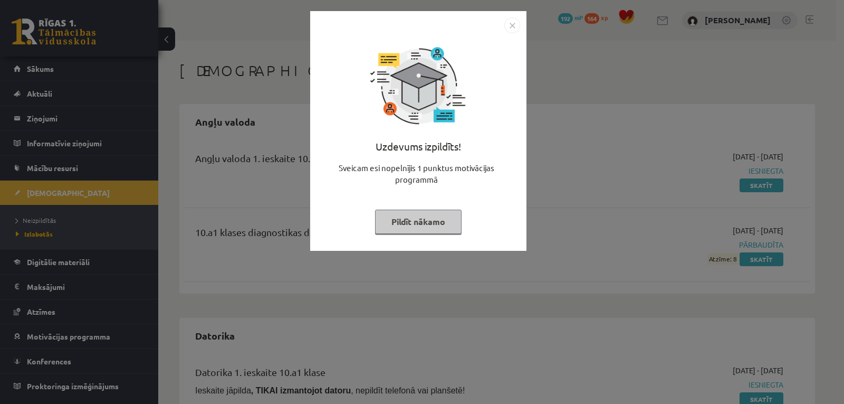
click at [384, 228] on button "Pildīt nākamo" at bounding box center [418, 221] width 87 height 24
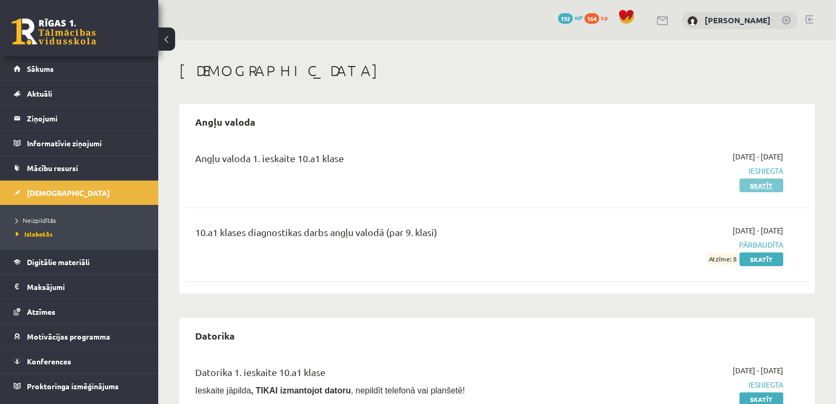
click at [763, 187] on link "Skatīt" at bounding box center [762, 185] width 44 height 14
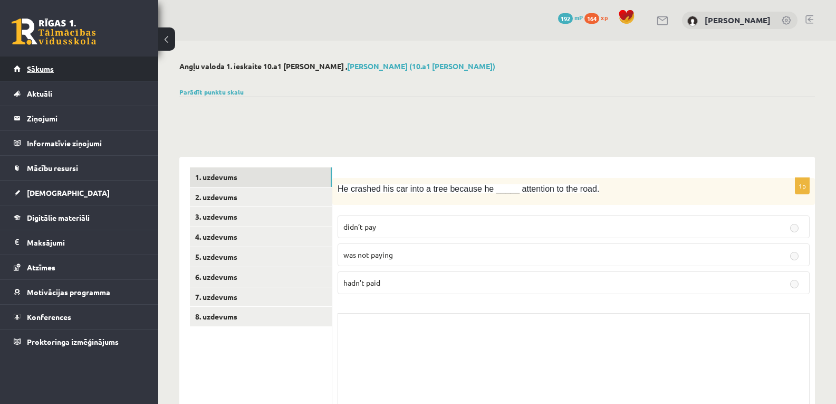
click at [45, 67] on span "Sākums" at bounding box center [40, 68] width 27 height 9
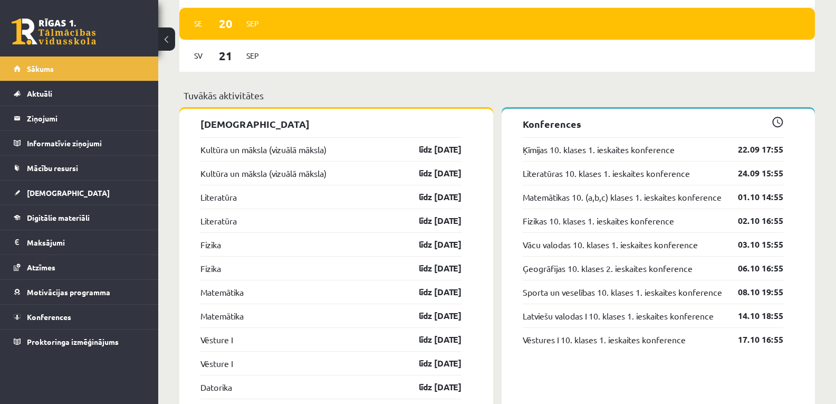
scroll to position [887, 0]
